Goal: Task Accomplishment & Management: Complete application form

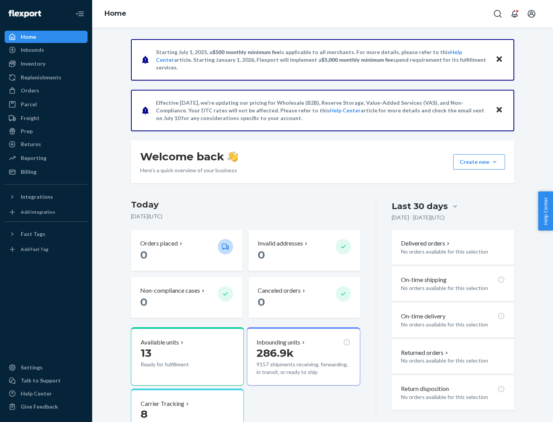
click at [494, 162] on button "Create new Create new inbound Create new order Create new product" at bounding box center [479, 161] width 52 height 15
click at [46, 50] on div "Inbounds" at bounding box center [45, 50] width 81 height 11
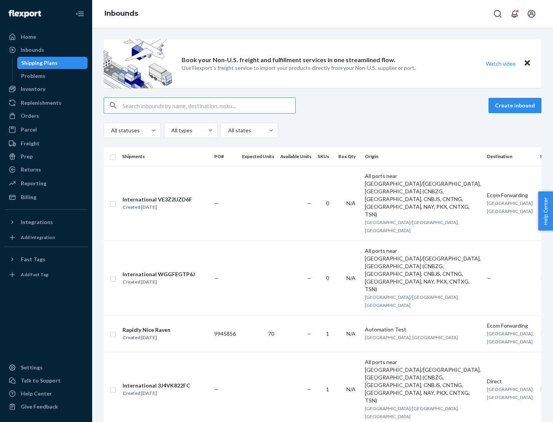
click at [516, 106] on button "Create inbound" at bounding box center [514, 105] width 53 height 15
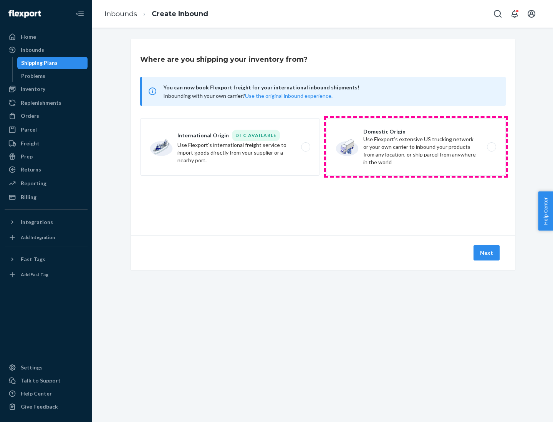
click at [416, 147] on label "Domestic Origin Use Flexport’s extensive US trucking network or your own carrie…" at bounding box center [416, 147] width 180 height 58
click at [491, 147] on input "Domestic Origin Use Flexport’s extensive US trucking network or your own carrie…" at bounding box center [493, 147] width 5 height 5
radio input "true"
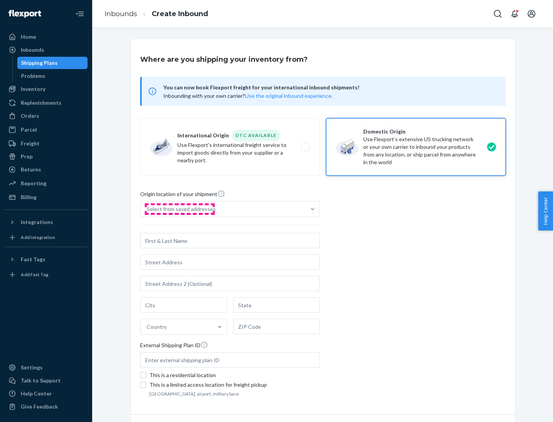
click at [179, 209] on div "Select from saved addresses" at bounding box center [181, 209] width 69 height 8
click at [147, 209] on input "Select from saved addresses" at bounding box center [147, 209] width 1 height 8
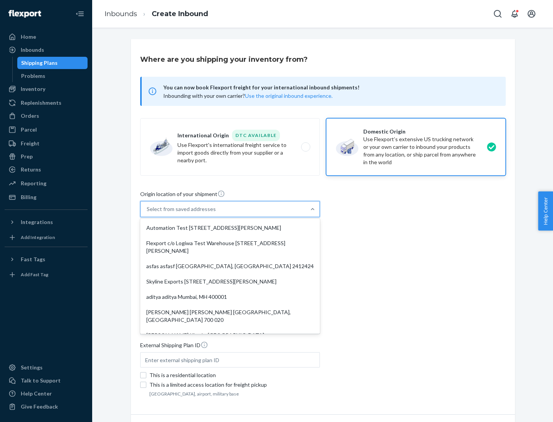
scroll to position [3, 0]
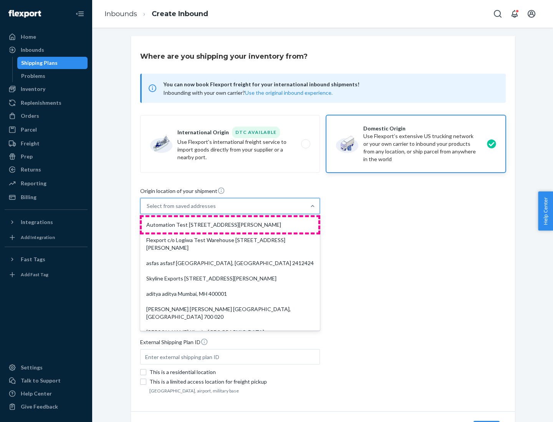
click at [230, 225] on div "Automation Test [STREET_ADDRESS][PERSON_NAME]" at bounding box center [230, 224] width 177 height 15
click at [147, 210] on input "option Automation Test [STREET_ADDRESS][PERSON_NAME]. 9 results available. Use …" at bounding box center [147, 206] width 1 height 8
type input "Automation Test"
type input "9th Floor"
type input "[GEOGRAPHIC_DATA]"
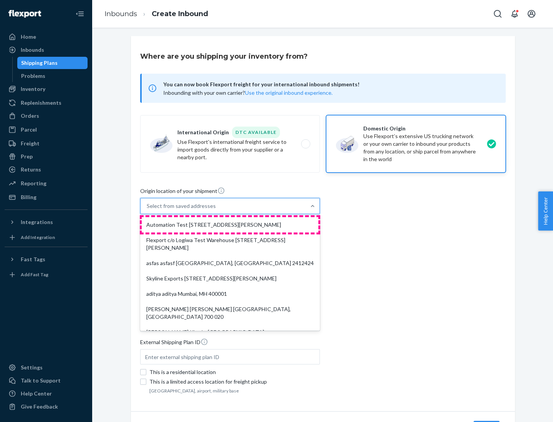
type input "CA"
type input "94104"
type input "[STREET_ADDRESS][PERSON_NAME]"
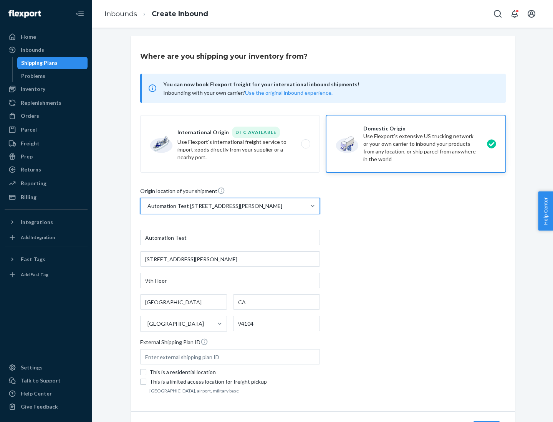
scroll to position [45, 0]
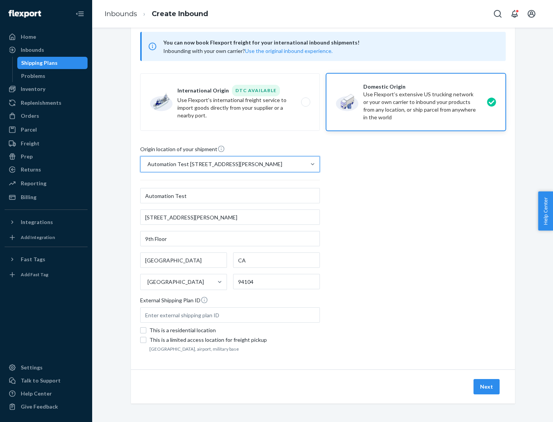
click at [487, 387] on button "Next" at bounding box center [486, 386] width 26 height 15
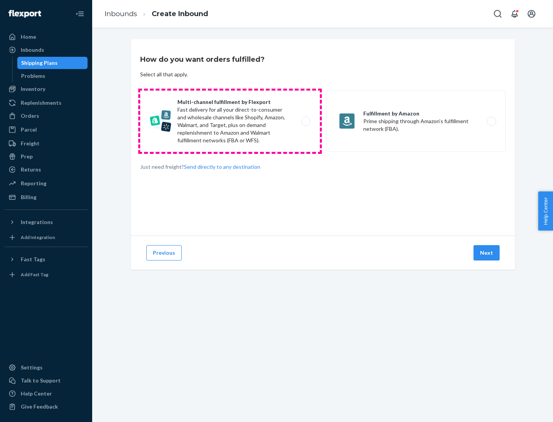
click at [230, 121] on label "Multi-channel fulfillment by Flexport Fast delivery for all your direct-to-cons…" at bounding box center [230, 121] width 180 height 61
click at [305, 121] on input "Multi-channel fulfillment by Flexport Fast delivery for all your direct-to-cons…" at bounding box center [307, 121] width 5 height 5
radio input "true"
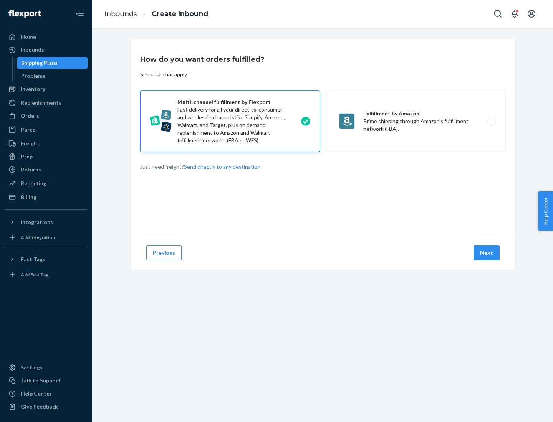
click at [487, 253] on button "Next" at bounding box center [486, 252] width 26 height 15
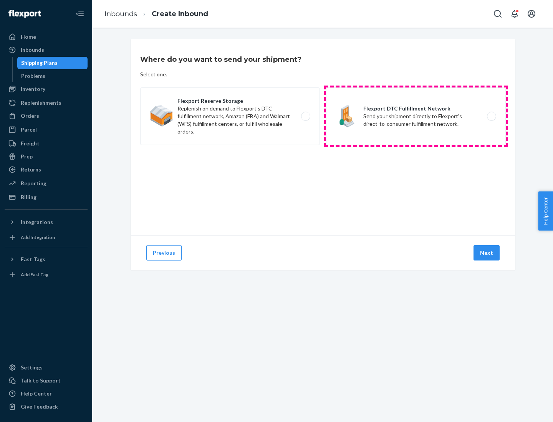
click at [416, 116] on label "Flexport DTC Fulfillment Network Send your shipment directly to Flexport's dire…" at bounding box center [416, 116] width 180 height 58
click at [491, 116] on input "Flexport DTC Fulfillment Network Send your shipment directly to Flexport's dire…" at bounding box center [493, 116] width 5 height 5
radio input "true"
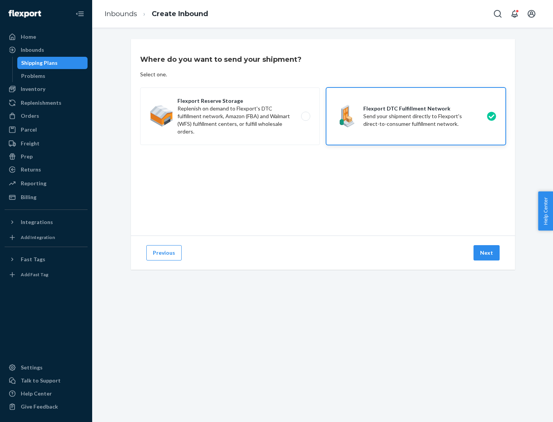
click at [487, 253] on button "Next" at bounding box center [486, 252] width 26 height 15
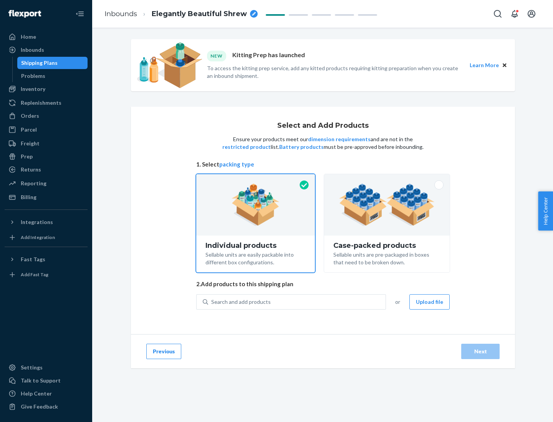
click at [387, 205] on img at bounding box center [387, 205] width 96 height 42
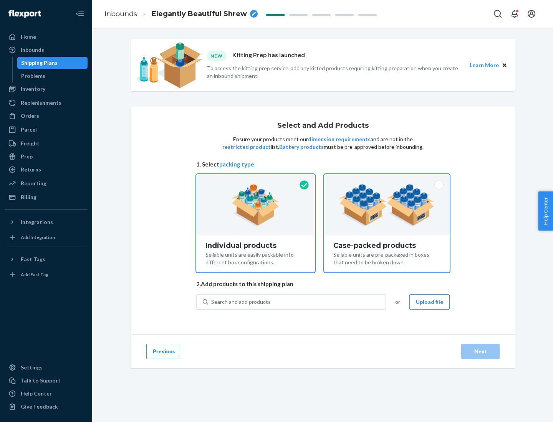
click at [387, 179] on input "Case-packed products Sellable units are pre-packaged in boxes that need to be b…" at bounding box center [386, 176] width 5 height 5
radio input "true"
radio input "false"
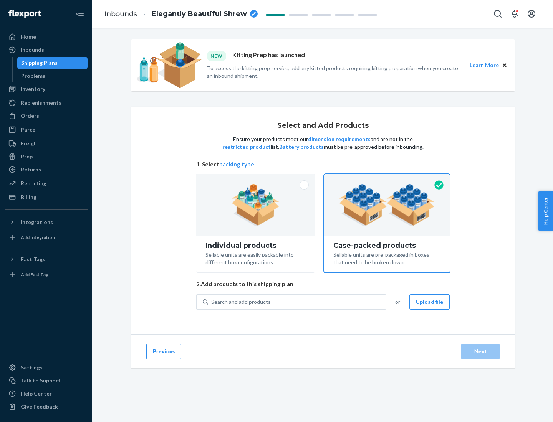
click at [297, 302] on div "Search and add products" at bounding box center [296, 302] width 177 height 14
click at [212, 302] on input "Search and add products" at bounding box center [211, 302] width 1 height 8
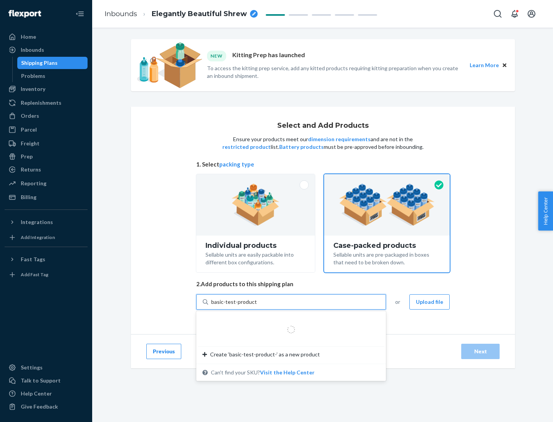
type input "basic-test-product-1"
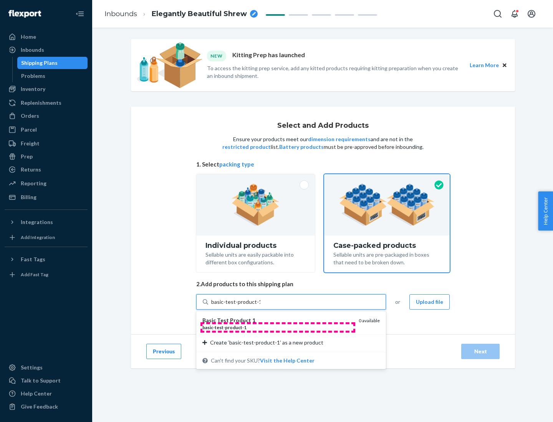
click at [277, 327] on div "basic - test - product - 1" at bounding box center [277, 327] width 150 height 7
click at [260, 306] on input "basic-test-product-1" at bounding box center [235, 302] width 49 height 8
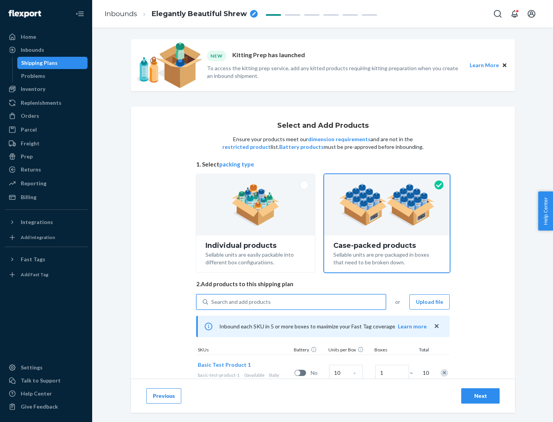
scroll to position [28, 0]
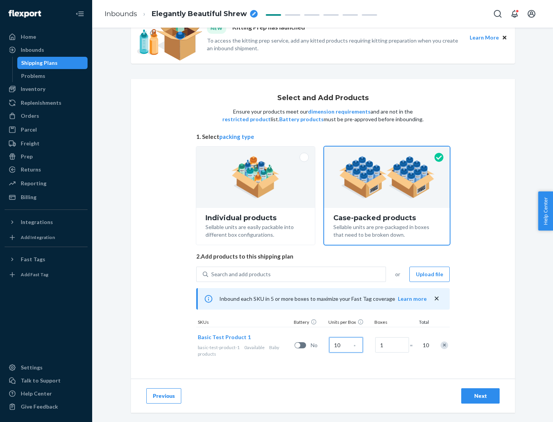
type input "10"
type input "7"
click at [480, 396] on div "Next" at bounding box center [479, 396] width 25 height 8
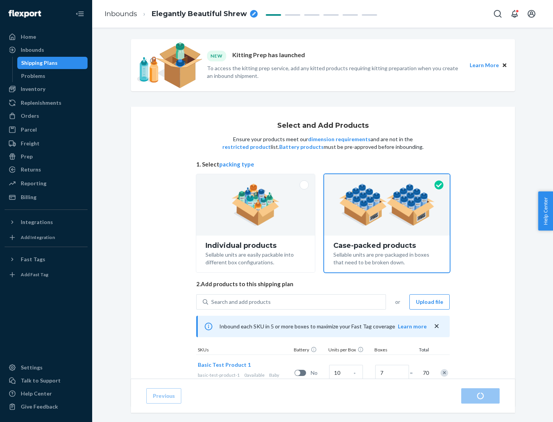
radio input "true"
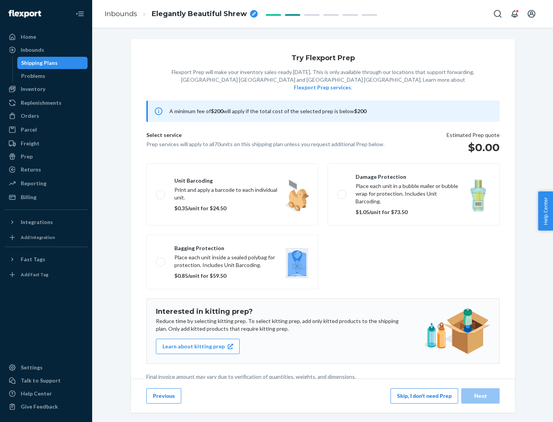
scroll to position [2, 0]
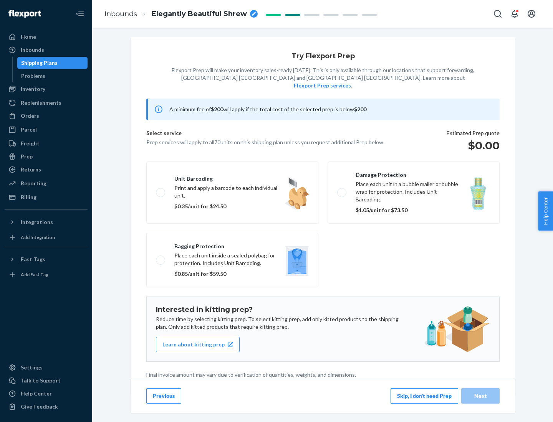
click at [232, 244] on label "Bagging protection Place each unit inside a sealed polybag for protection. Incl…" at bounding box center [232, 260] width 172 height 54
click at [161, 257] on input "Bagging protection Place each unit inside a sealed polybag for protection. Incl…" at bounding box center [158, 259] width 5 height 5
checkbox input "true"
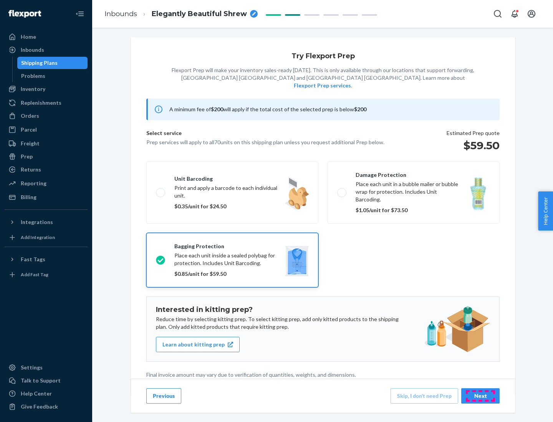
click at [480, 396] on div "Next" at bounding box center [479, 396] width 25 height 8
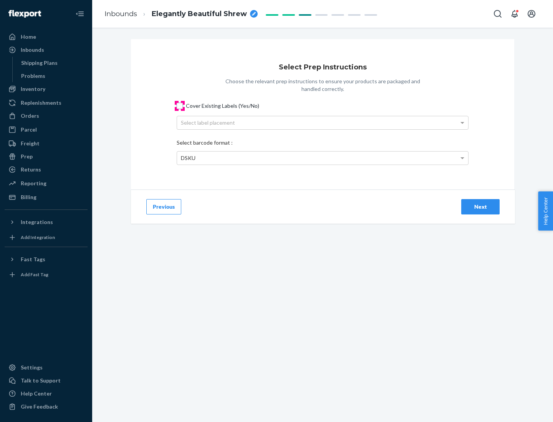
click at [180, 106] on input "Cover Existing Labels (Yes/No)" at bounding box center [180, 106] width 6 height 6
checkbox input "true"
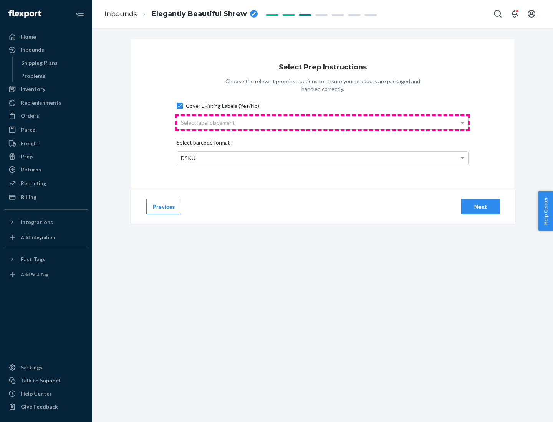
click at [322, 122] on div "Select label placement" at bounding box center [322, 122] width 291 height 13
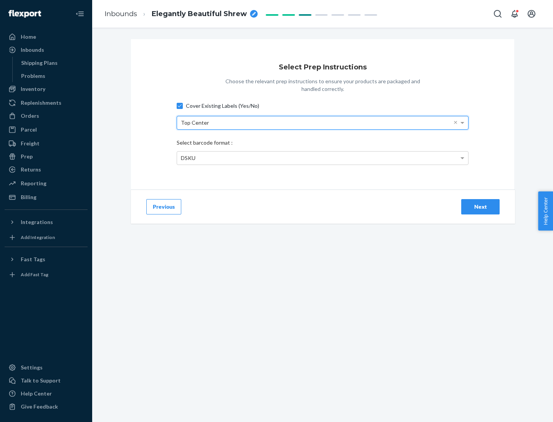
click at [322, 158] on div "DSKU" at bounding box center [322, 158] width 291 height 13
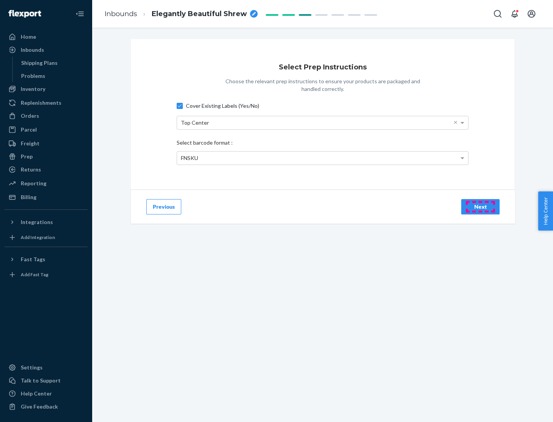
click at [480, 206] on div "Next" at bounding box center [479, 207] width 25 height 8
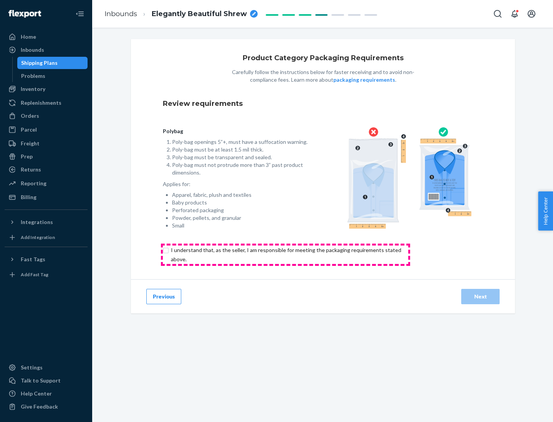
click at [285, 254] on input "checkbox" at bounding box center [290, 255] width 255 height 18
checkbox input "true"
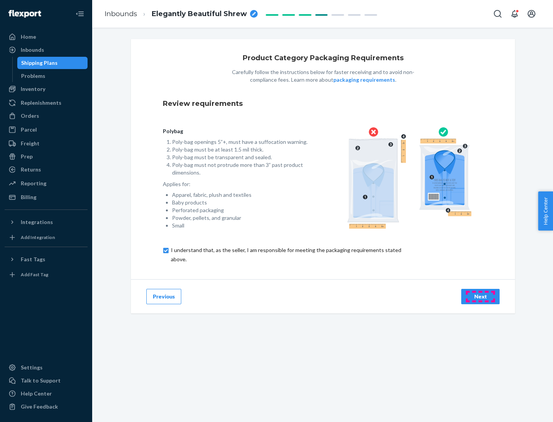
click at [480, 296] on div "Next" at bounding box center [479, 297] width 25 height 8
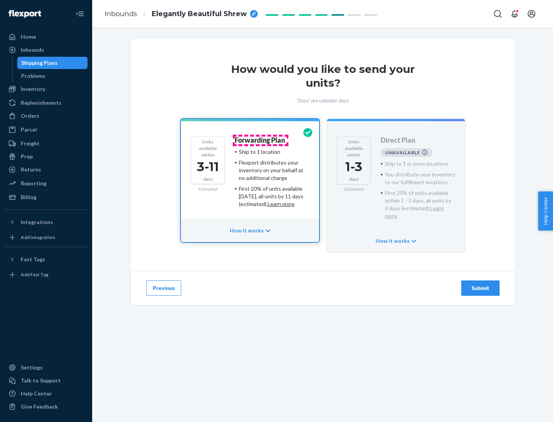
click at [260, 140] on h4 "Forwarding Plan" at bounding box center [259, 141] width 50 height 8
click at [480, 284] on div "Submit" at bounding box center [479, 288] width 25 height 8
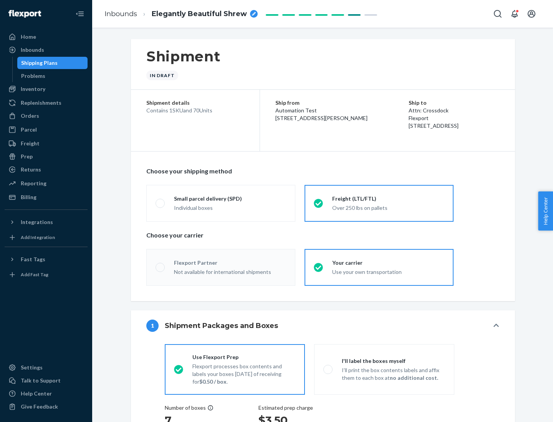
radio input "true"
radio input "false"
radio input "true"
radio input "false"
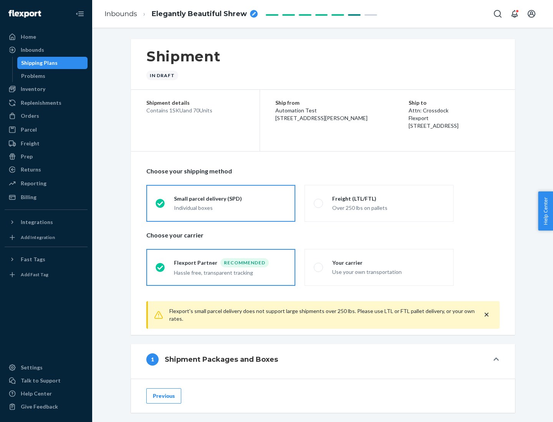
click at [379, 203] on div "Over 250 lbs on pallets" at bounding box center [388, 207] width 112 height 9
click at [318, 203] on input "Freight (LTL/FTL) Over 250 lbs on pallets" at bounding box center [316, 203] width 5 height 5
radio input "true"
radio input "false"
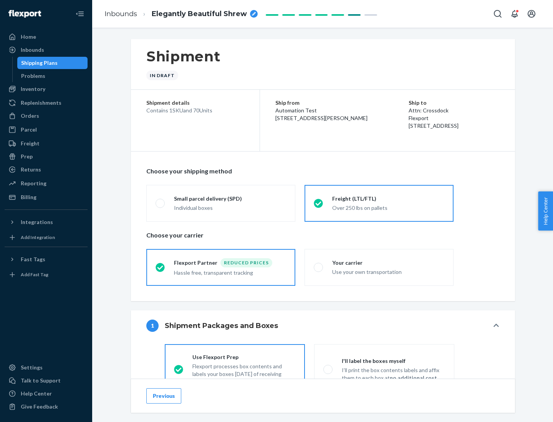
scroll to position [43, 0]
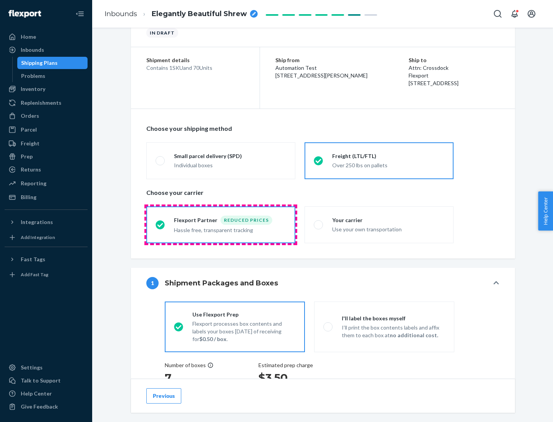
click at [221, 225] on div "Hassle free, transparent tracking" at bounding box center [230, 229] width 112 height 9
click at [160, 224] on input "Flexport Partner Reduced prices Hassle free, transparent tracking" at bounding box center [157, 224] width 5 height 5
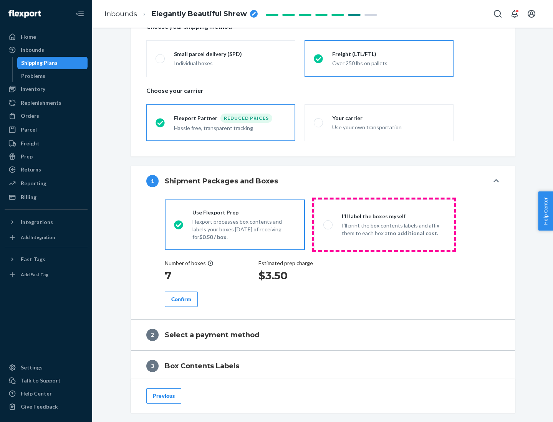
click at [384, 224] on p "I’ll print the box contents labels and affix them to each box at no additional …" at bounding box center [393, 229] width 103 height 15
click at [328, 224] on input "I'll label the boxes myself I’ll print the box contents labels and affix them t…" at bounding box center [325, 224] width 5 height 5
radio input "true"
radio input "false"
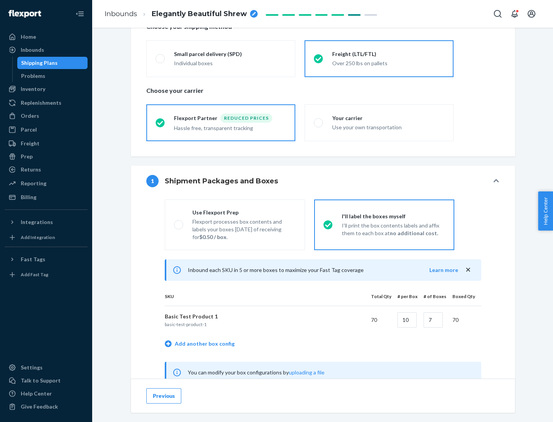
scroll to position [240, 0]
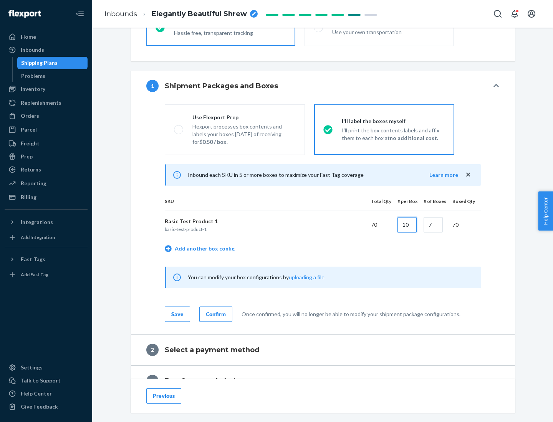
type input "10"
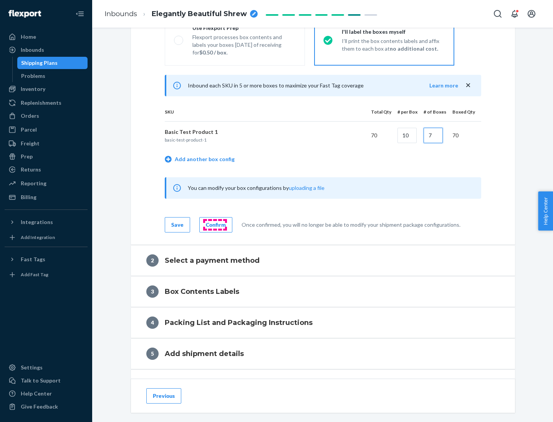
type input "7"
click at [215, 224] on div "Confirm" at bounding box center [216, 225] width 20 height 8
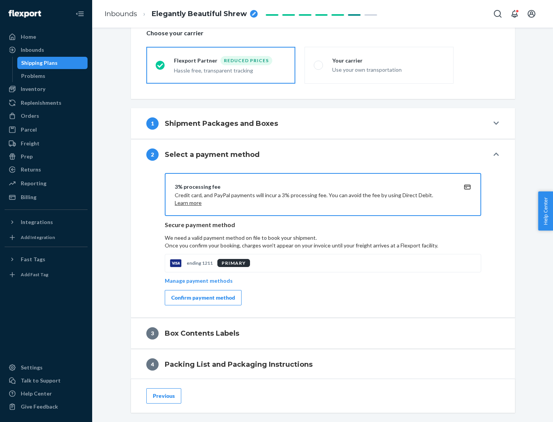
scroll to position [275, 0]
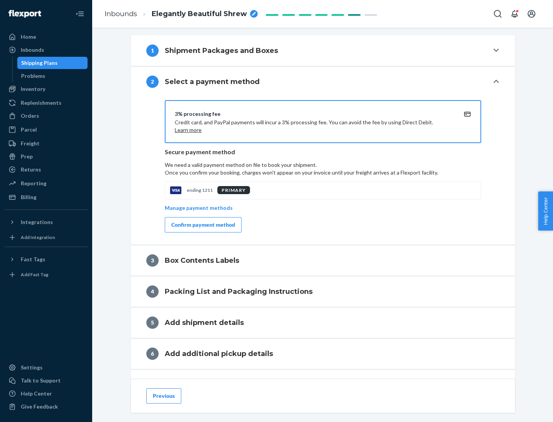
click at [202, 225] on div "Confirm payment method" at bounding box center [203, 225] width 64 height 8
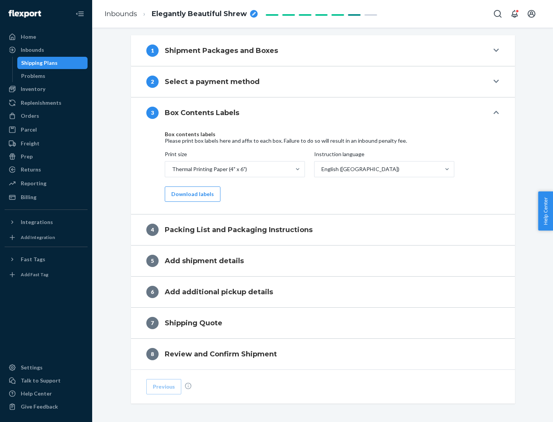
scroll to position [244, 0]
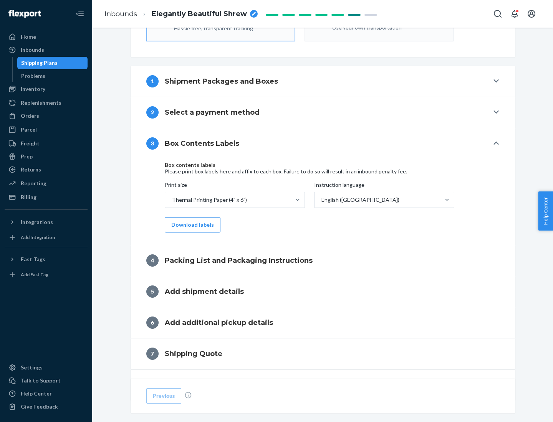
click at [191, 225] on button "Download labels" at bounding box center [193, 224] width 56 height 15
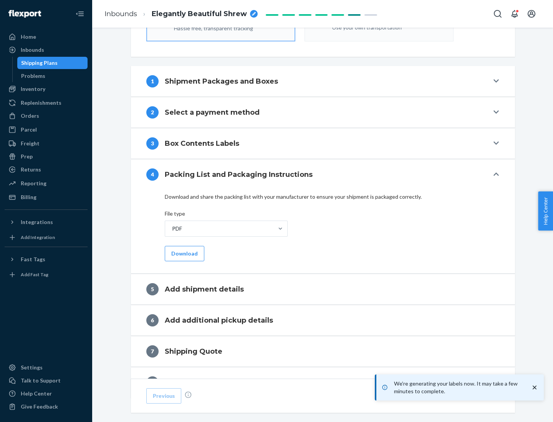
scroll to position [273, 0]
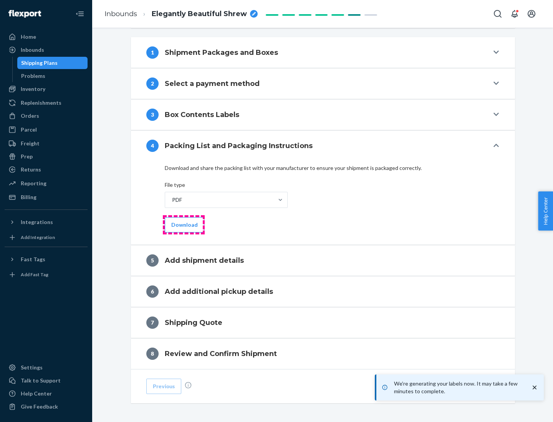
click at [183, 224] on button "Download" at bounding box center [185, 224] width 40 height 15
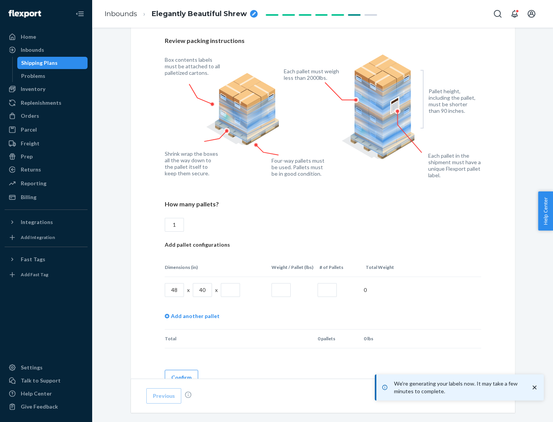
scroll to position [558, 0]
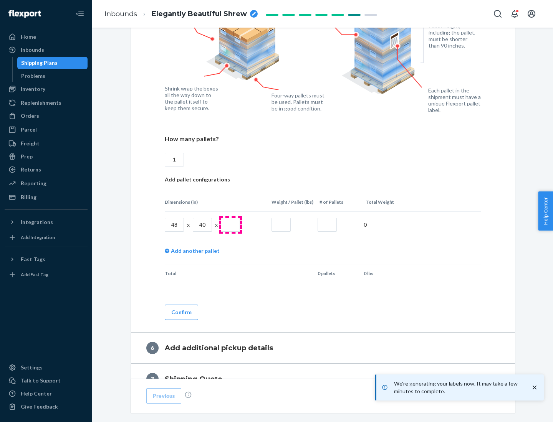
type input "1"
type input "40"
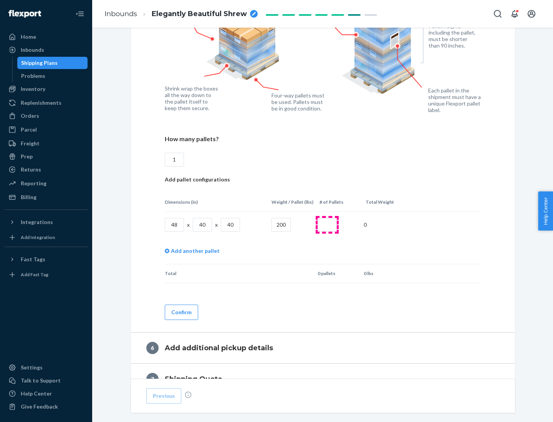
type input "200"
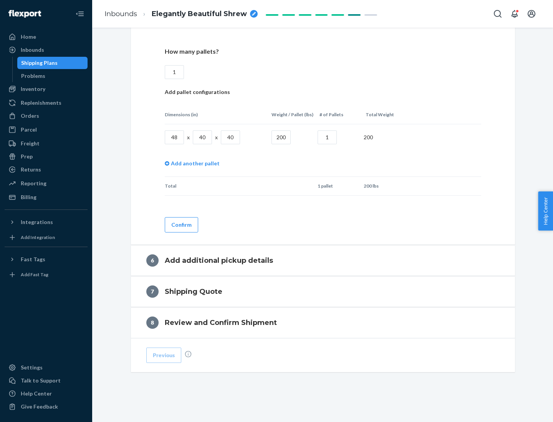
type input "1"
click at [181, 224] on button "Confirm" at bounding box center [181, 224] width 33 height 15
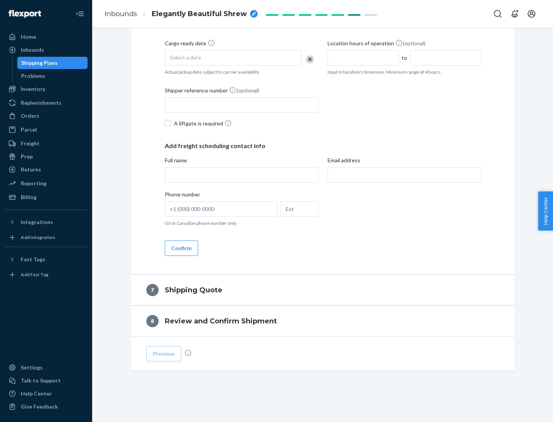
scroll to position [294, 0]
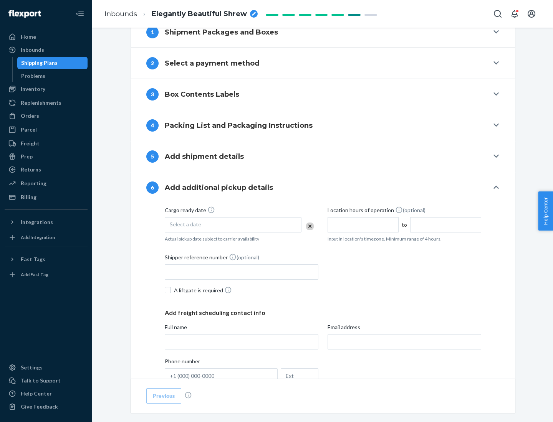
click at [233, 224] on div "Select a date" at bounding box center [233, 224] width 137 height 15
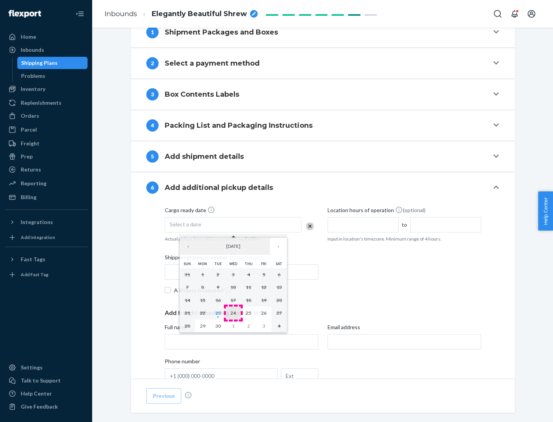
click at [233, 313] on abbr "24" at bounding box center [232, 313] width 5 height 6
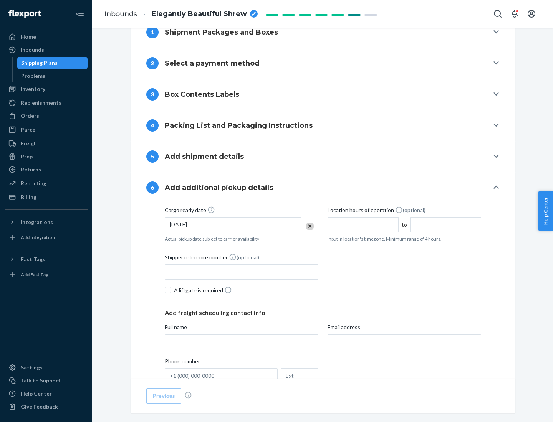
scroll to position [411, 0]
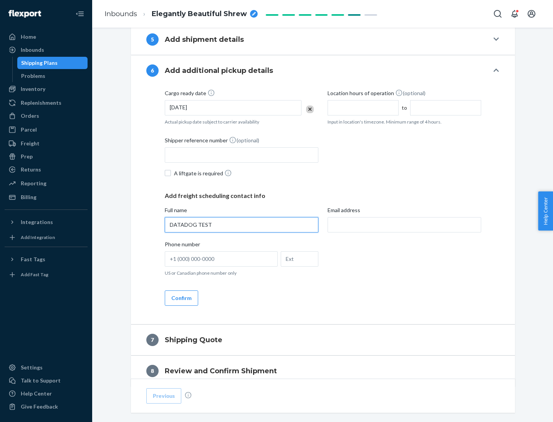
type input "DATADOG TEST"
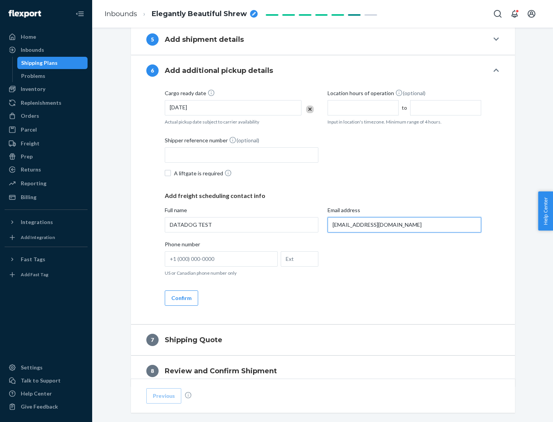
scroll to position [445, 0]
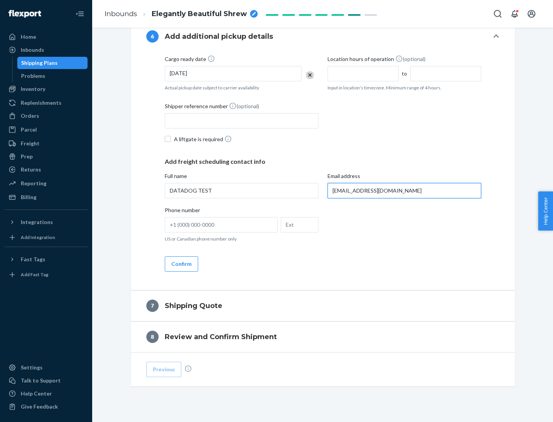
type input "[EMAIL_ADDRESS][DOMAIN_NAME]"
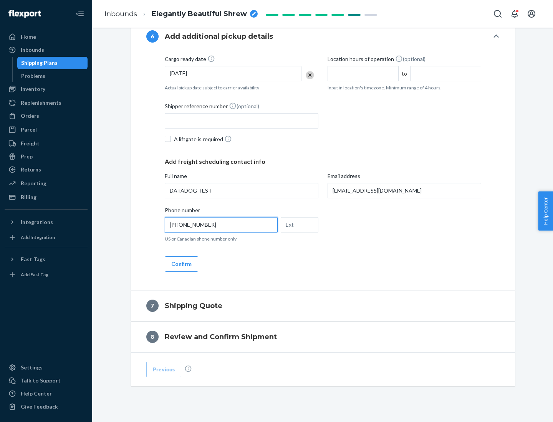
scroll to position [460, 0]
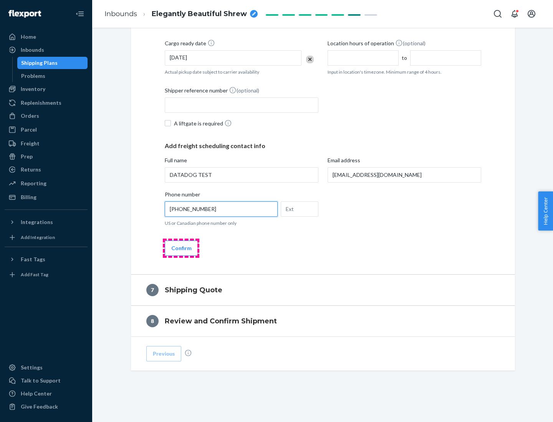
type input "[PHONE_NUMBER]"
click at [181, 248] on button "Confirm" at bounding box center [181, 248] width 33 height 15
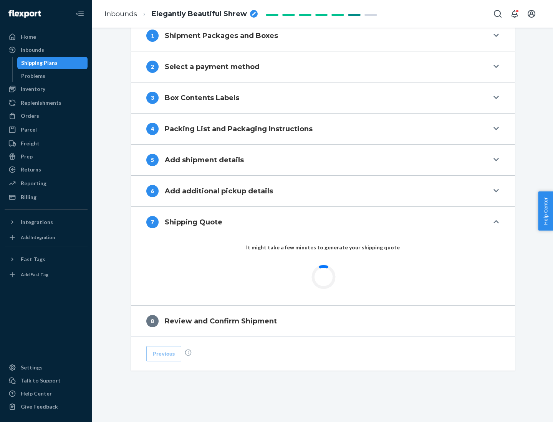
scroll to position [318, 0]
